Goal: Task Accomplishment & Management: Complete application form

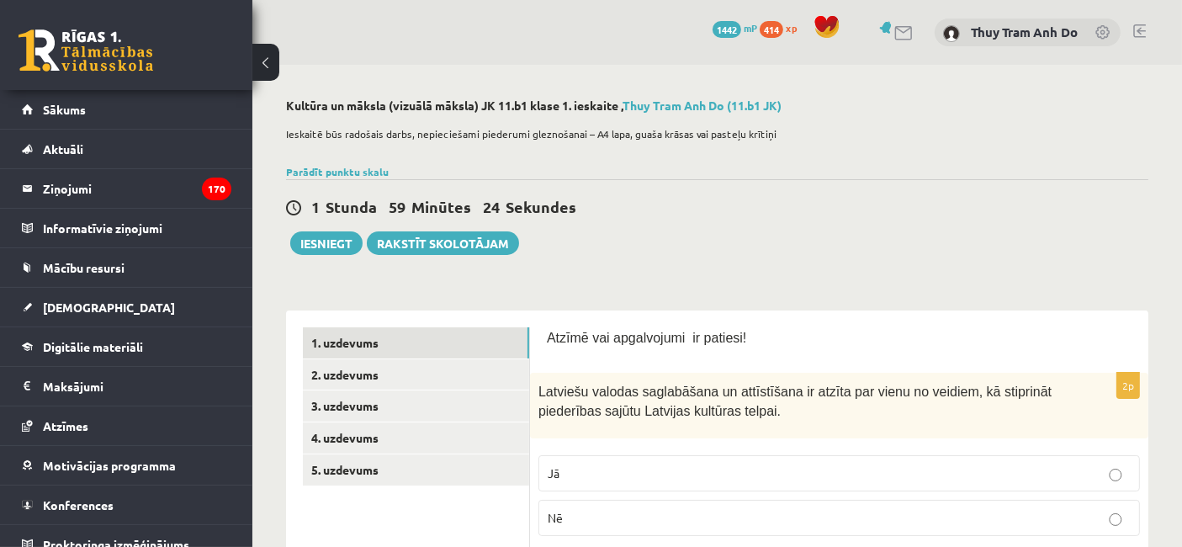
drag, startPoint x: 650, startPoint y: 276, endPoint x: 658, endPoint y: 309, distance: 33.9
click at [674, 229] on div "1 Stunda 44 Minūtes 18 Sekundes Iesniegt Rakstīt skolotājam" at bounding box center [717, 217] width 862 height 76
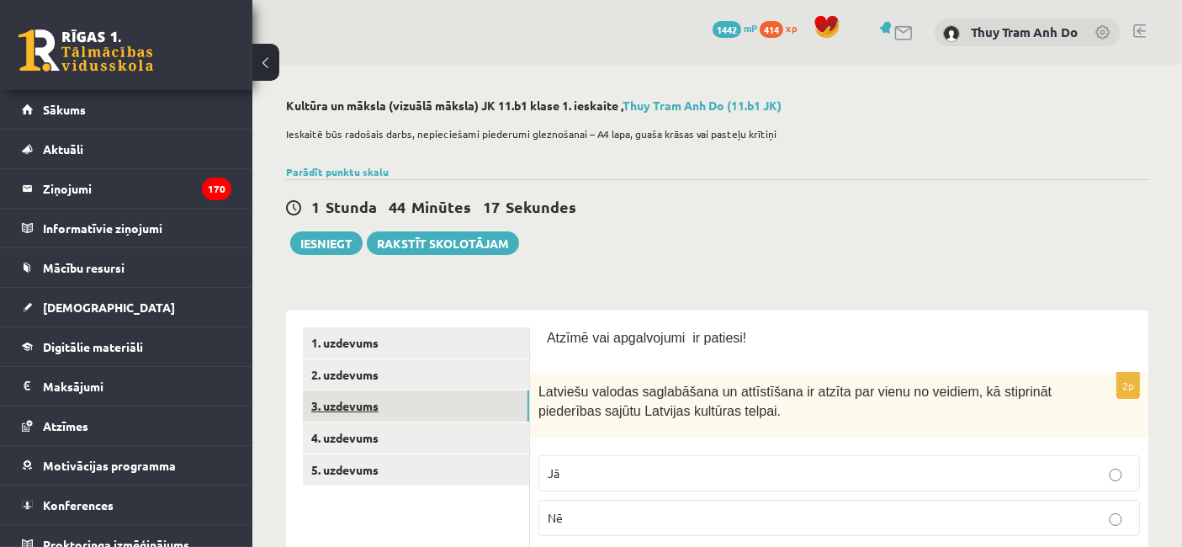
click at [438, 395] on link "3. uzdevums" at bounding box center [416, 405] width 226 height 31
